Goal: Contribute content

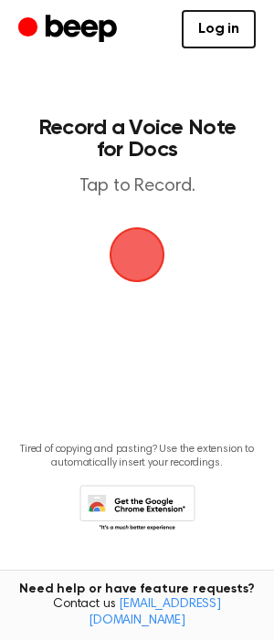
click at [134, 236] on span "button" at bounding box center [136, 254] width 89 height 89
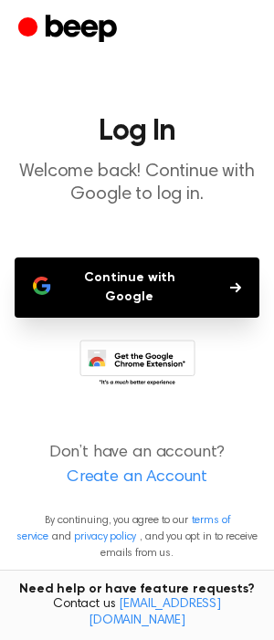
click at [121, 278] on button "Continue with Google" at bounding box center [137, 287] width 245 height 60
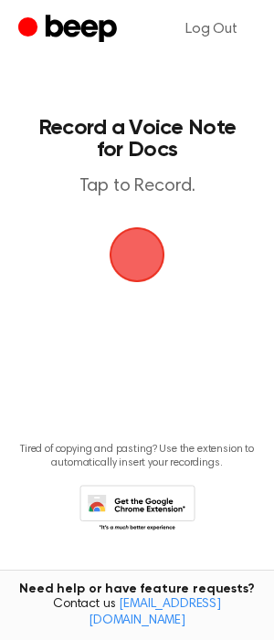
click at [131, 260] on span "button" at bounding box center [137, 255] width 68 height 68
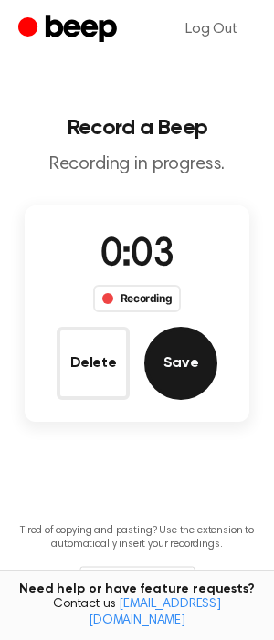
click at [180, 351] on button "Save" at bounding box center [180, 363] width 73 height 73
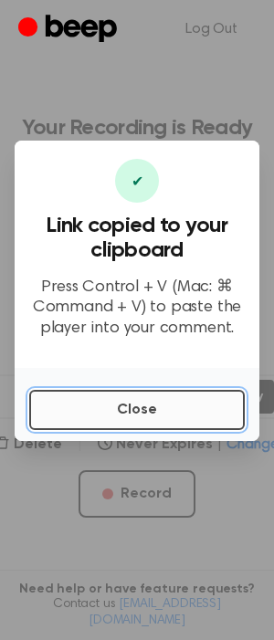
click at [156, 423] on button "Close" at bounding box center [136, 410] width 215 height 40
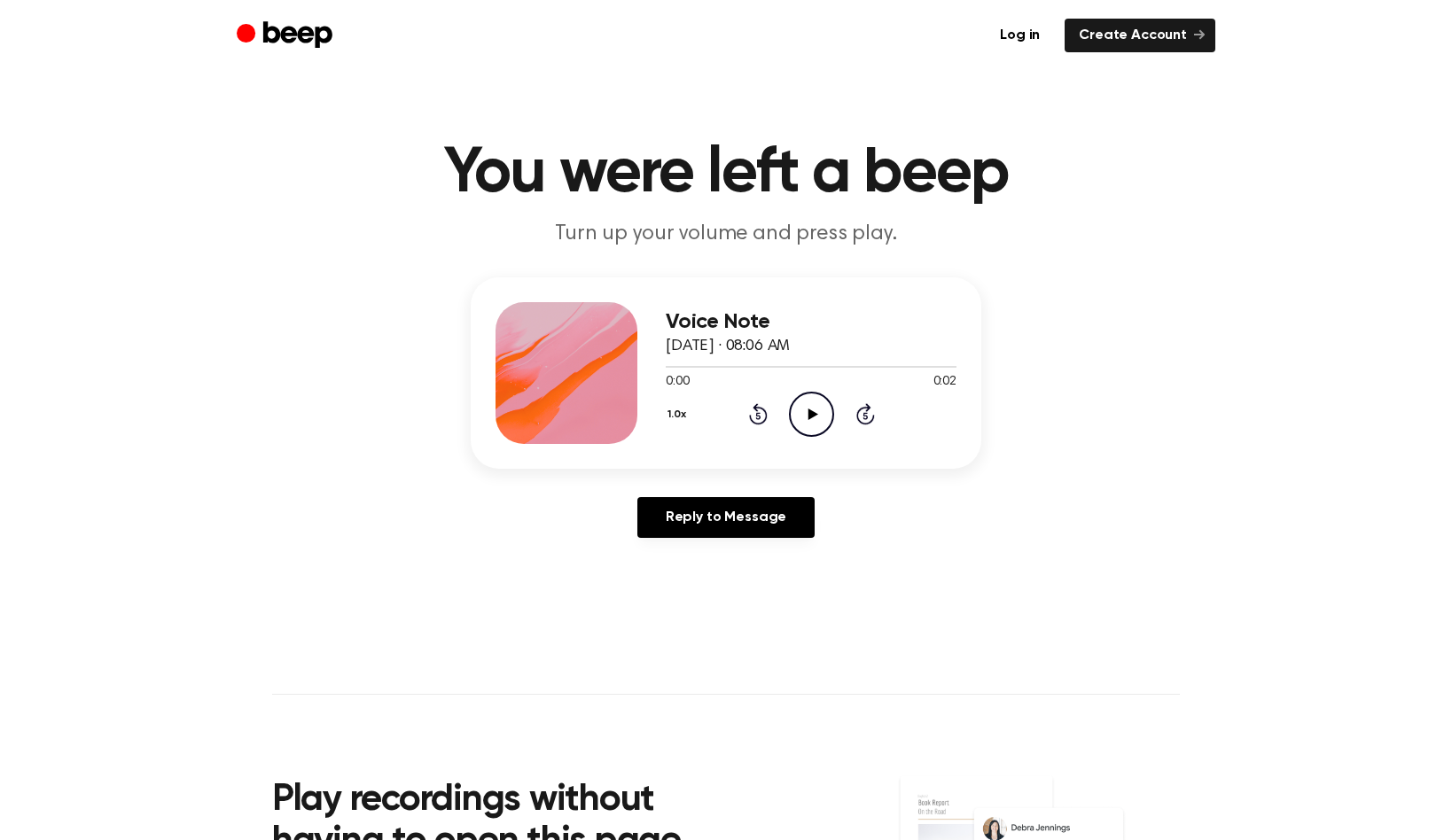
click at [813, 404] on icon "Play Audio" at bounding box center [812, 415] width 46 height 46
